Goal: Task Accomplishment & Management: Manage account settings

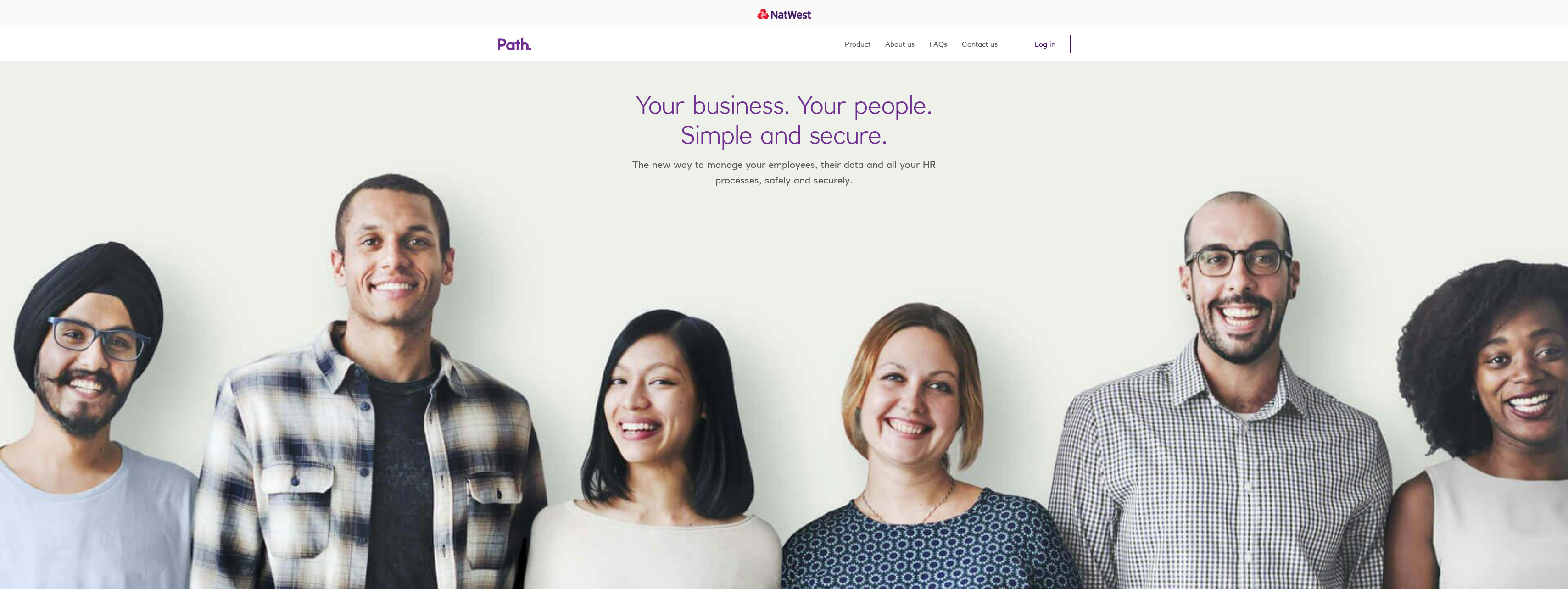
click at [1052, 46] on link "Log in" at bounding box center [1045, 44] width 51 height 18
click at [1025, 37] on link "Log in" at bounding box center [1045, 44] width 51 height 18
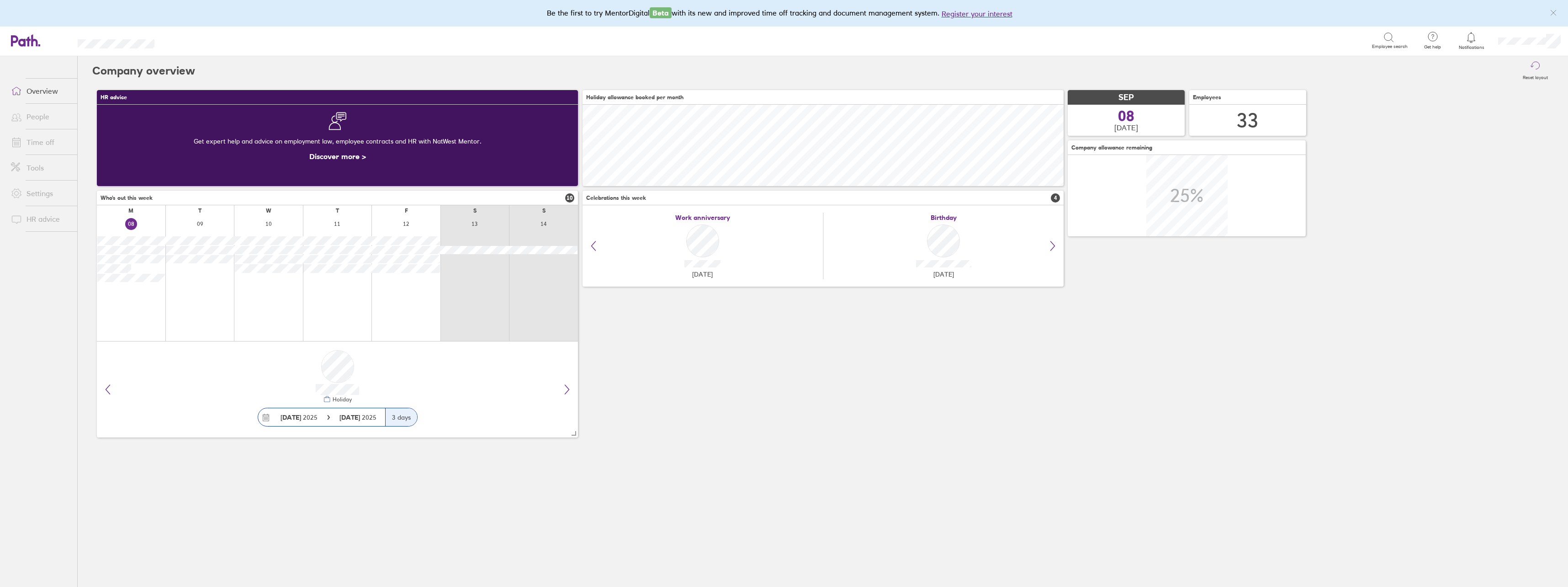
scroll to position [82, 481]
click at [695, 456] on main "HR advice Get expert help and advice on employment law, employee contracts and …" at bounding box center [823, 270] width 1461 height 371
